Goal: Information Seeking & Learning: Learn about a topic

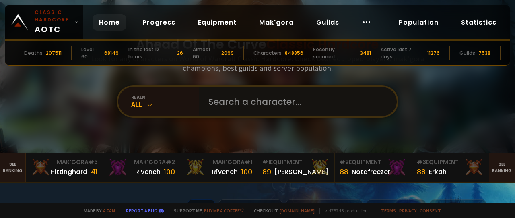
click at [263, 104] on input "text" at bounding box center [296, 101] width 184 height 29
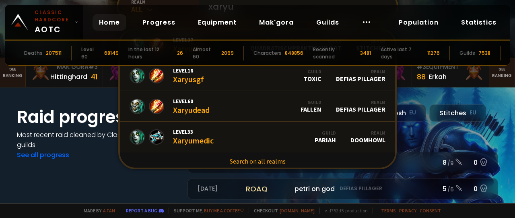
scroll to position [100, 0]
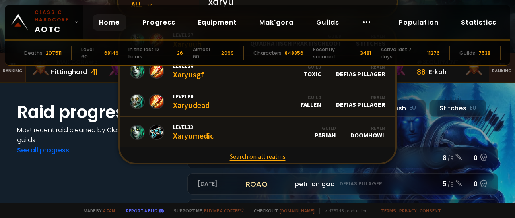
type input "xaryu"
click at [259, 159] on link "Search on all realms" at bounding box center [257, 156] width 275 height 18
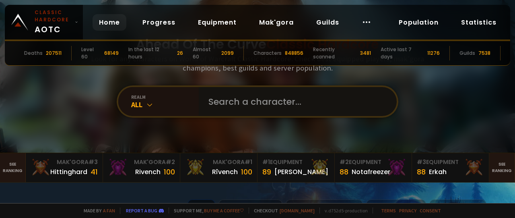
click at [235, 105] on input "text" at bounding box center [296, 101] width 184 height 29
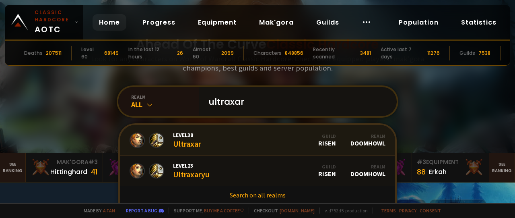
type input "ultraxar"
click at [327, 143] on div "Guild Risen" at bounding box center [327, 140] width 18 height 14
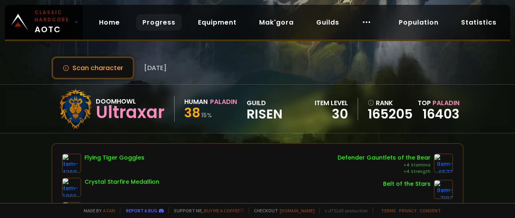
click at [148, 24] on link "Progress" at bounding box center [159, 22] width 46 height 16
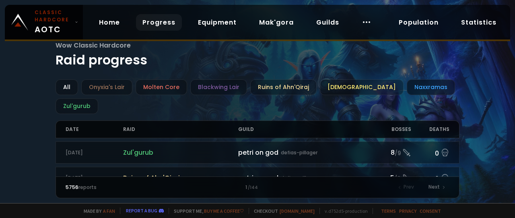
click at [410, 88] on div "Naxxramas" at bounding box center [431, 87] width 48 height 16
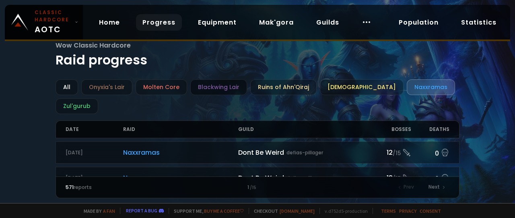
click at [206, 91] on div "Blackwing Lair" at bounding box center [218, 87] width 57 height 16
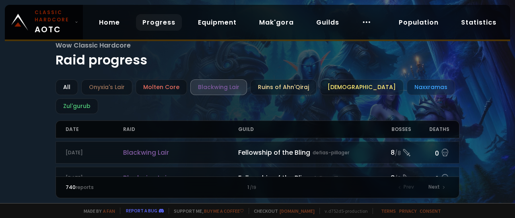
click at [151, 24] on link "Progress" at bounding box center [159, 22] width 46 height 16
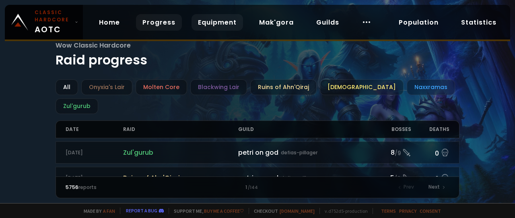
click at [216, 27] on link "Equipment" at bounding box center [218, 22] width 52 height 16
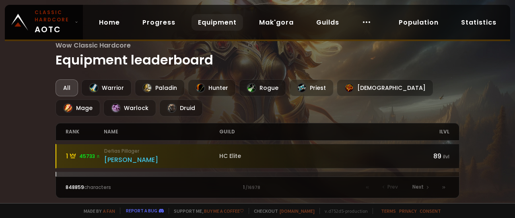
click at [131, 150] on small "Defias Pillager" at bounding box center [161, 150] width 115 height 7
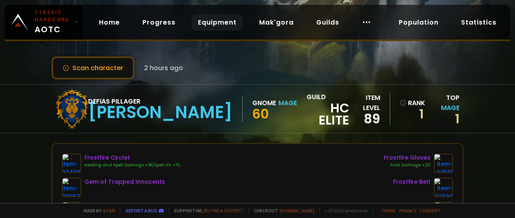
click at [219, 22] on link "Equipment" at bounding box center [218, 22] width 52 height 16
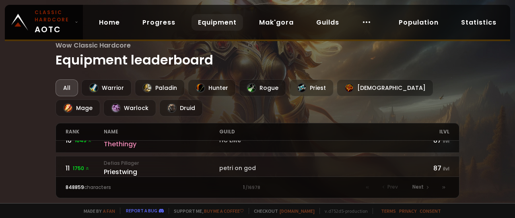
scroll to position [304, 0]
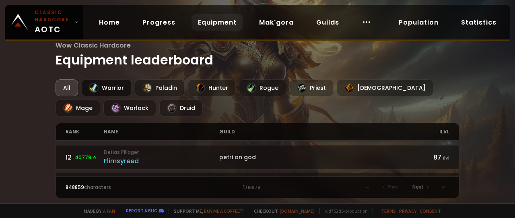
click at [103, 86] on div "Warrior" at bounding box center [106, 87] width 50 height 17
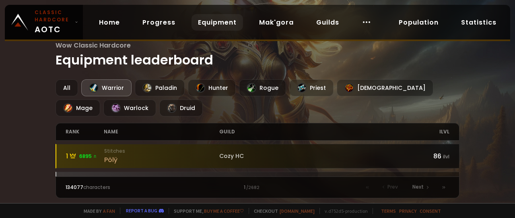
click at [110, 160] on div "Pölÿ" at bounding box center [161, 160] width 115 height 10
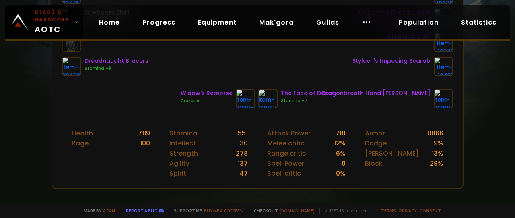
scroll to position [53, 0]
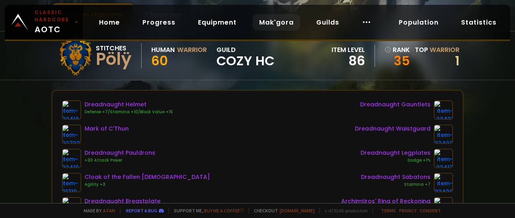
click at [270, 21] on link "Mak'gora" at bounding box center [276, 22] width 47 height 16
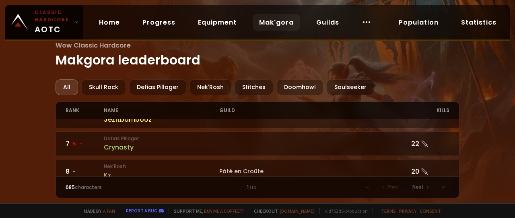
scroll to position [210, 0]
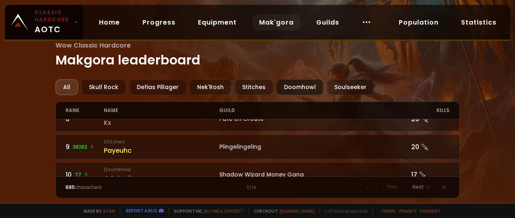
click at [296, 87] on div "Doomhowl" at bounding box center [299, 87] width 47 height 16
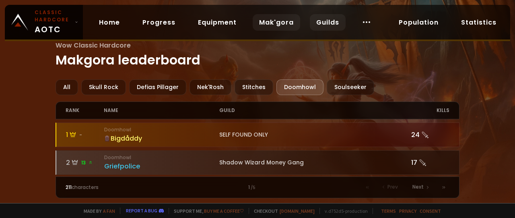
click at [333, 25] on link "Guilds" at bounding box center [328, 22] width 36 height 16
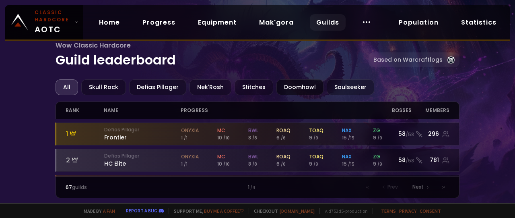
click at [282, 85] on div "Doomhowl" at bounding box center [299, 87] width 47 height 16
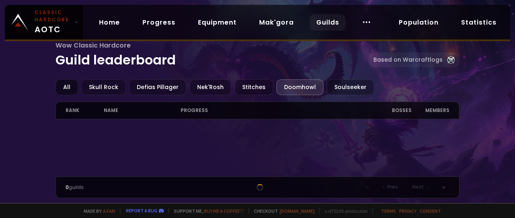
click at [68, 90] on div "All" at bounding box center [67, 87] width 23 height 16
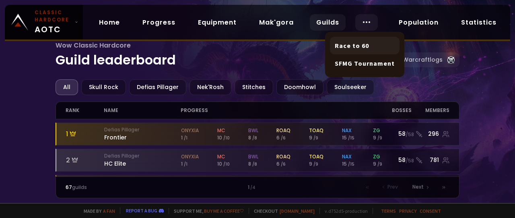
click at [363, 48] on link "Race to 60" at bounding box center [365, 46] width 70 height 18
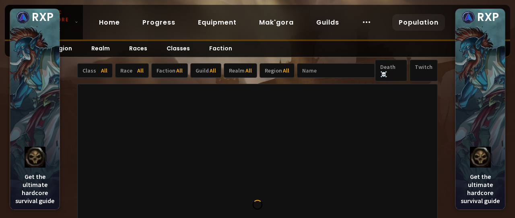
click at [413, 26] on link "Population" at bounding box center [418, 22] width 53 height 16
